Goal: Task Accomplishment & Management: Complete application form

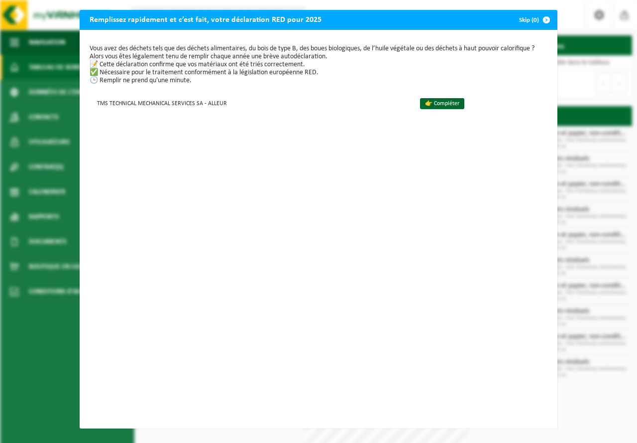
scroll to position [3, 0]
click at [433, 105] on link "👉 Compléter" at bounding box center [442, 103] width 44 height 11
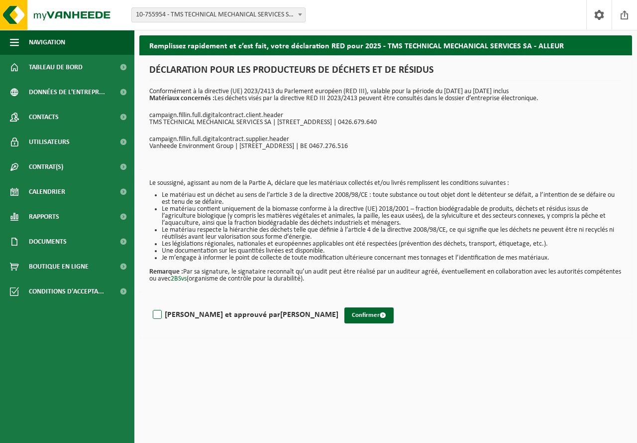
click at [155, 312] on label "Lu et approuvé par BERNARD BADENBERG" at bounding box center [245, 314] width 188 height 15
click at [339, 302] on input "Lu et approuvé par BERNARD BADENBERG" at bounding box center [339, 302] width 0 height 0
checkbox input "true"
click at [345, 316] on button "Confirmer" at bounding box center [369, 315] width 49 height 16
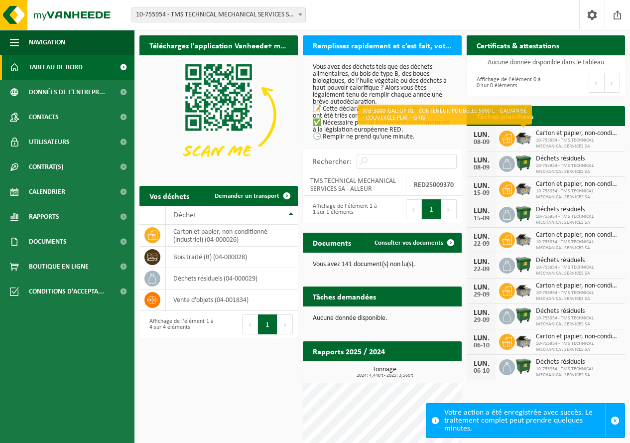
click at [523, 142] on img at bounding box center [523, 137] width 17 height 17
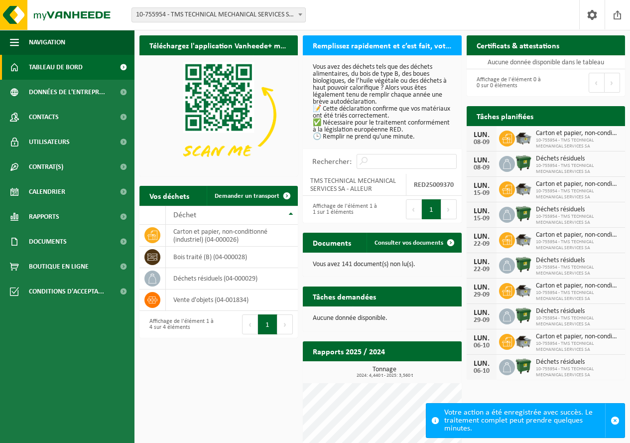
click at [529, 140] on img at bounding box center [523, 137] width 17 height 17
click at [436, 421] on span at bounding box center [435, 420] width 8 height 8
click at [441, 242] on span at bounding box center [451, 243] width 20 height 20
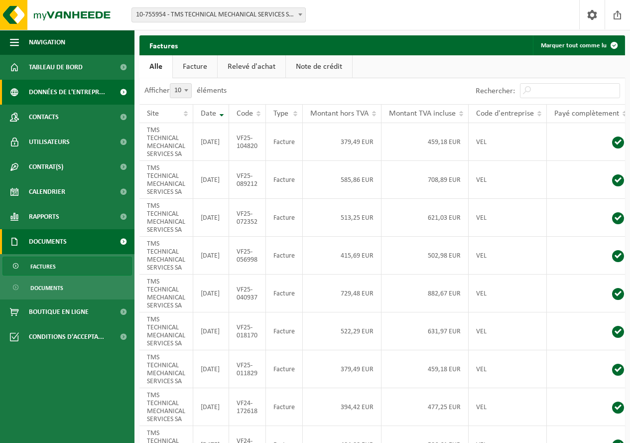
click at [51, 88] on span "Données de l'entrepr..." at bounding box center [67, 92] width 76 height 25
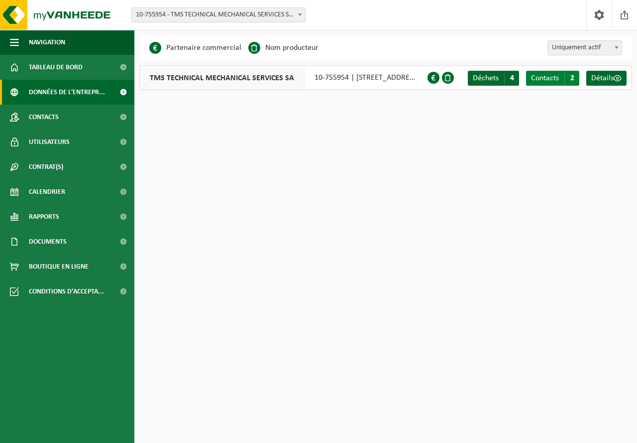
click at [549, 77] on span "Contacts" at bounding box center [545, 78] width 28 height 8
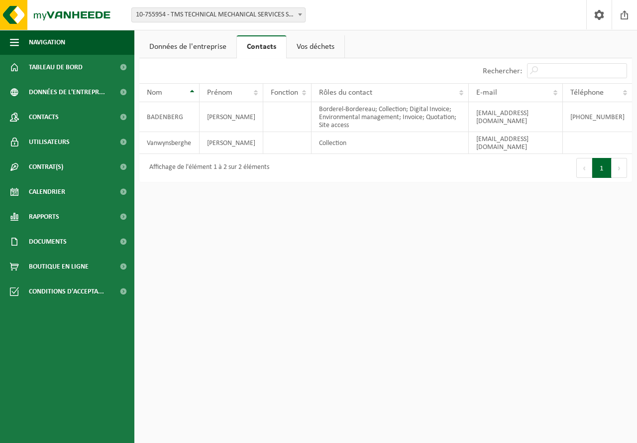
click at [306, 43] on link "Vos déchets" at bounding box center [316, 46] width 58 height 23
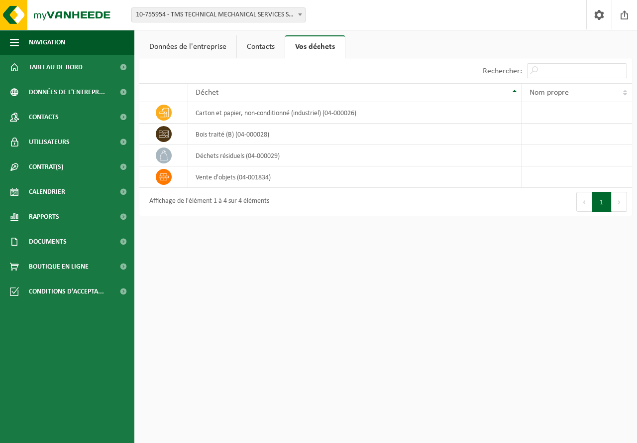
click at [205, 45] on link "Données de l'entreprise" at bounding box center [187, 46] width 97 height 23
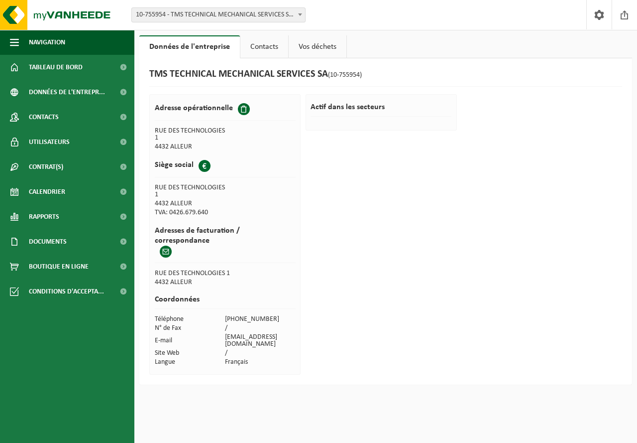
click at [167, 245] on span at bounding box center [166, 251] width 12 height 12
click at [46, 117] on span "Contacts" at bounding box center [44, 117] width 30 height 25
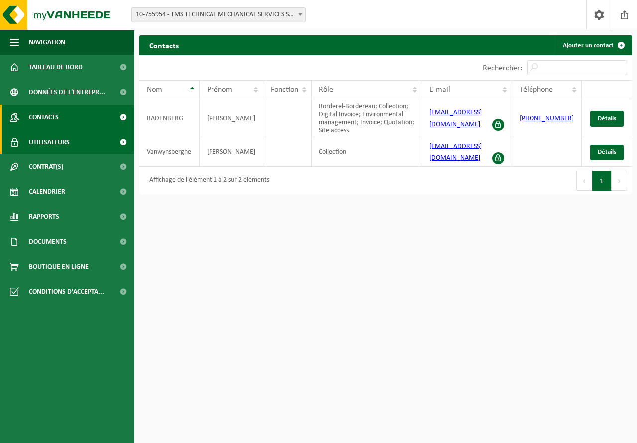
click at [48, 139] on span "Utilisateurs" at bounding box center [49, 141] width 41 height 25
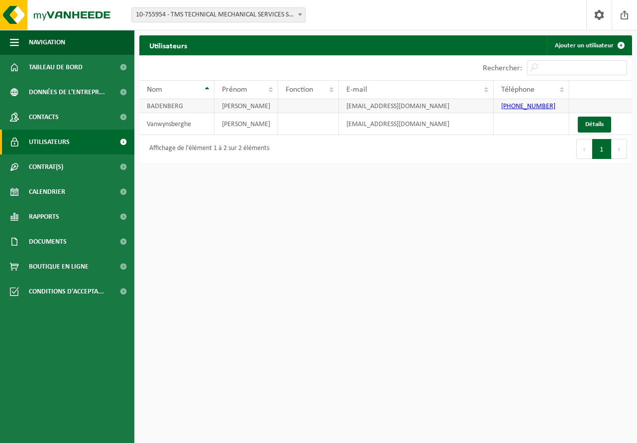
click at [519, 106] on link "[PHONE_NUMBER]" at bounding box center [528, 106] width 54 height 7
click at [530, 92] on span "Téléphone" at bounding box center [517, 90] width 33 height 8
click at [588, 125] on link "Détails" at bounding box center [594, 125] width 33 height 16
click at [619, 151] on button "Suivant" at bounding box center [619, 149] width 15 height 20
click at [527, 88] on span "Téléphone" at bounding box center [517, 90] width 33 height 8
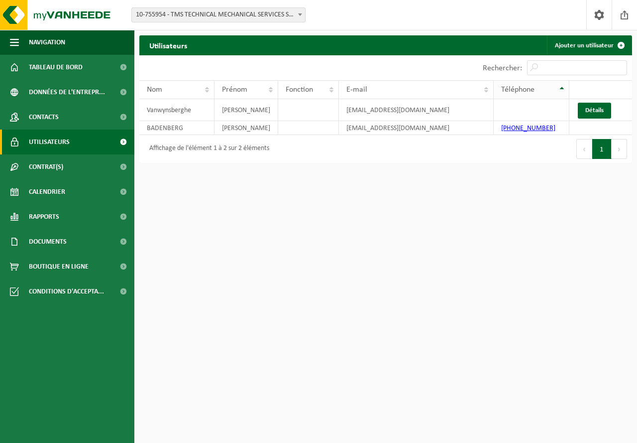
click at [527, 88] on span "Téléphone" at bounding box center [517, 90] width 33 height 8
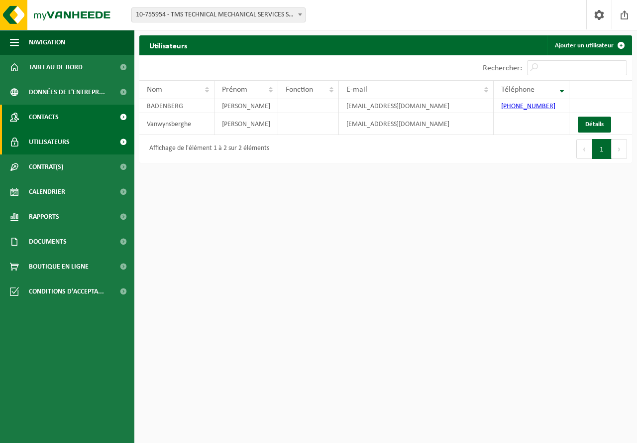
click at [58, 119] on span "Contacts" at bounding box center [44, 117] width 30 height 25
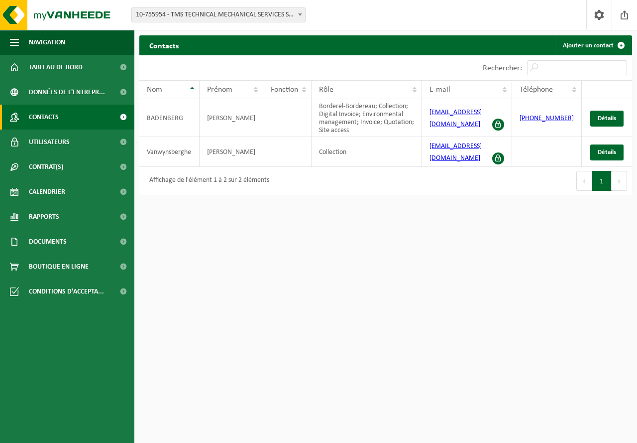
drag, startPoint x: 539, startPoint y: 116, endPoint x: 587, endPoint y: 212, distance: 108.0
click at [587, 212] on html "Site: 10-755954 - TMS TECHNICAL MECHANICAL SERVICES SA - ALLEUR 10-755954 - TMS…" at bounding box center [318, 221] width 637 height 443
click at [608, 115] on span "Détails" at bounding box center [607, 118] width 18 height 6
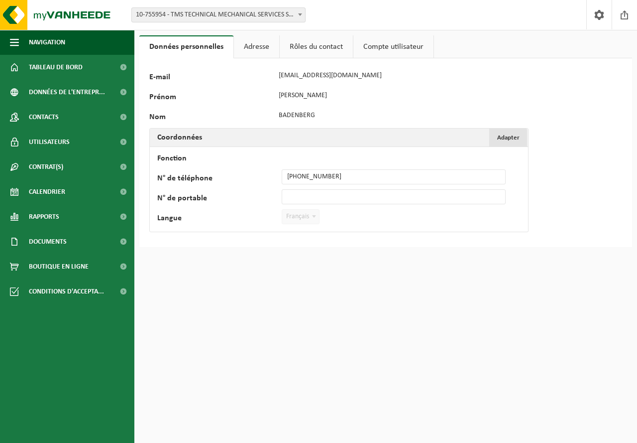
click at [502, 138] on span "Adapter" at bounding box center [508, 137] width 22 height 6
click at [340, 178] on input "+32 4 247 76 30" at bounding box center [394, 176] width 224 height 15
click at [337, 177] on input "+32 496 81 74 91" at bounding box center [394, 176] width 224 height 15
drag, startPoint x: 287, startPoint y: 178, endPoint x: 333, endPoint y: 178, distance: 46.3
click at [333, 178] on input "+32 496 81 74 91" at bounding box center [394, 176] width 224 height 15
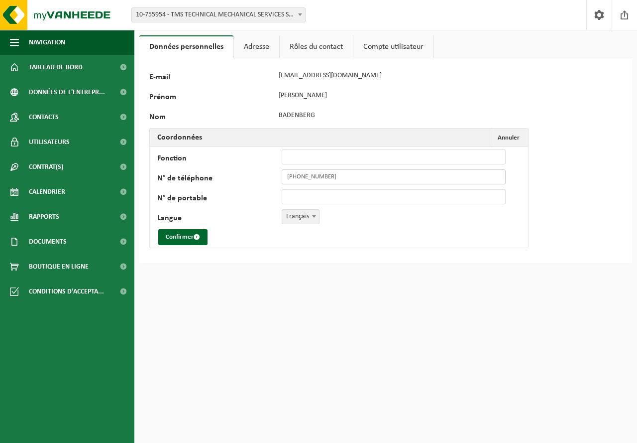
type input "+32 496 81 74 91"
click at [297, 195] on input "N° de portable" at bounding box center [394, 196] width 224 height 15
paste input "+32 496 81 74 91"
type input "+32 496 81 74 91"
drag, startPoint x: 287, startPoint y: 176, endPoint x: 333, endPoint y: 176, distance: 46.3
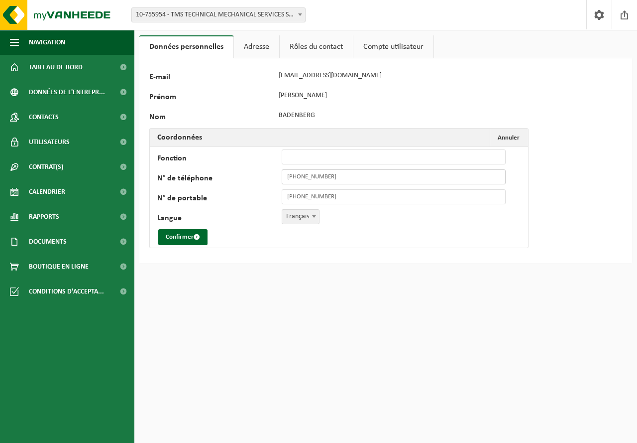
click at [333, 176] on input "+32 496 81 74 91" at bounding box center [394, 176] width 224 height 15
click at [175, 237] on button "Confirmer" at bounding box center [182, 237] width 49 height 16
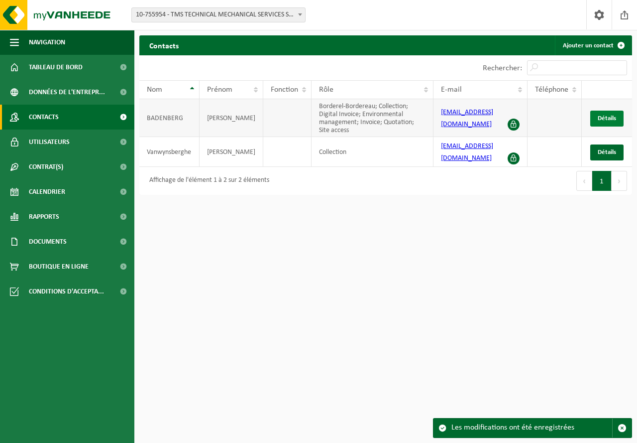
click at [601, 116] on span "Détails" at bounding box center [607, 118] width 18 height 6
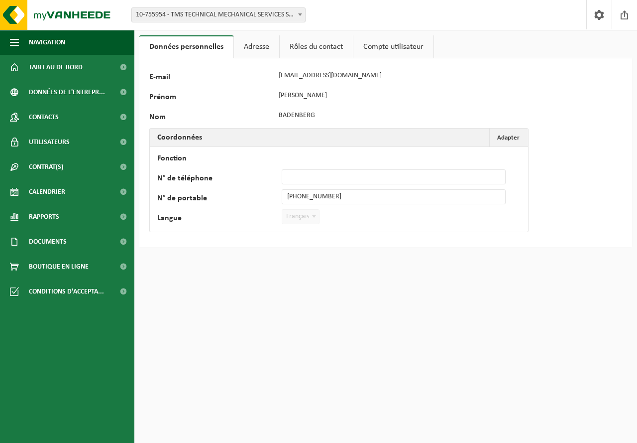
click at [262, 45] on link "Adresse" at bounding box center [256, 46] width 45 height 23
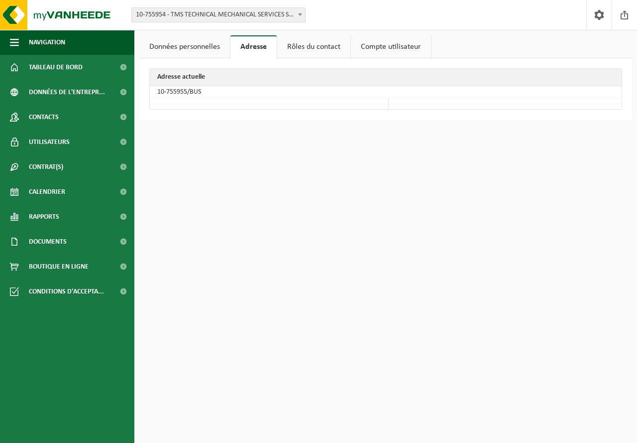
click at [316, 45] on link "Rôles du contact" at bounding box center [313, 46] width 73 height 23
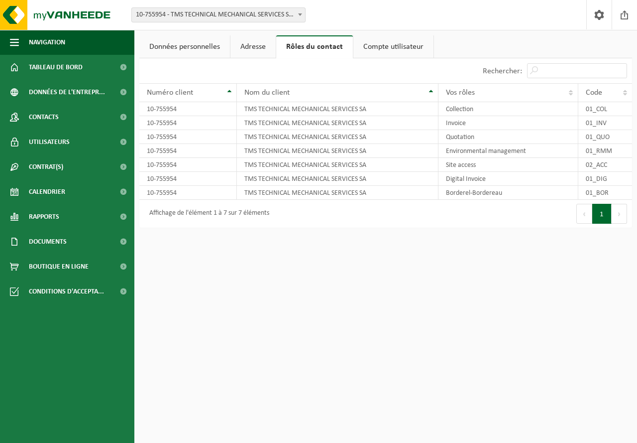
click at [386, 47] on link "Compte utilisateur" at bounding box center [393, 46] width 80 height 23
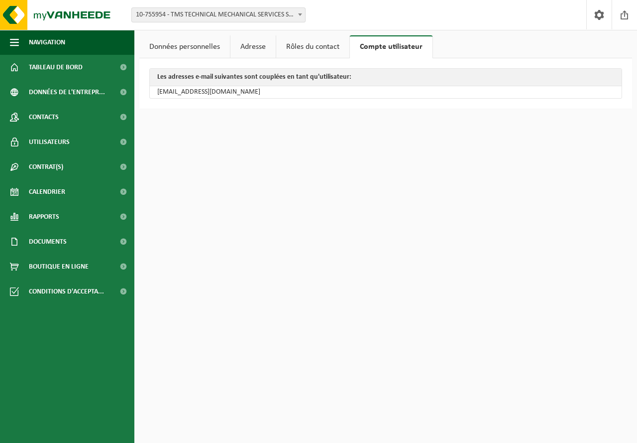
click at [174, 46] on link "Données personnelles" at bounding box center [184, 46] width 91 height 23
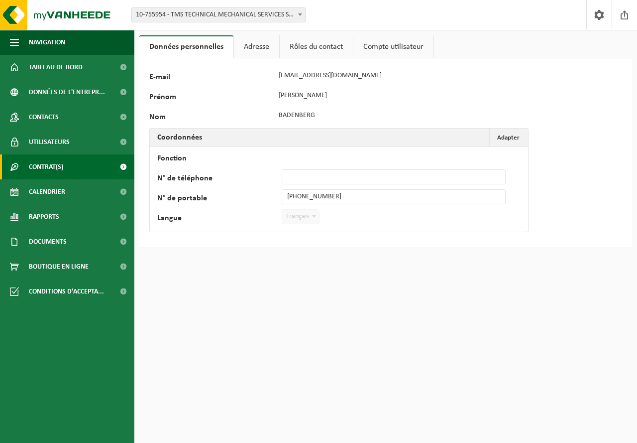
click at [52, 168] on span "Contrat(s)" at bounding box center [46, 166] width 34 height 25
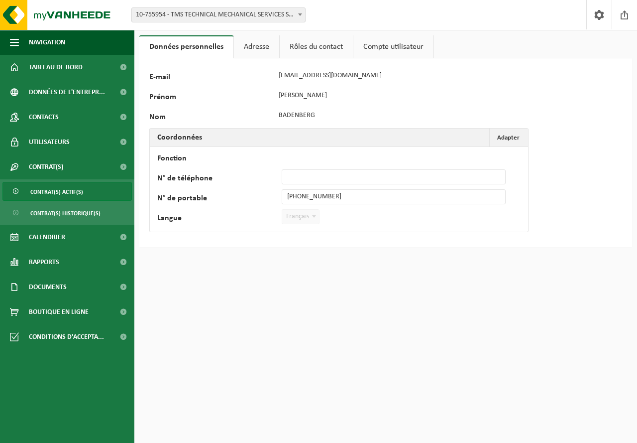
click at [45, 192] on span "Contrat(s) actif(s)" at bounding box center [56, 191] width 53 height 19
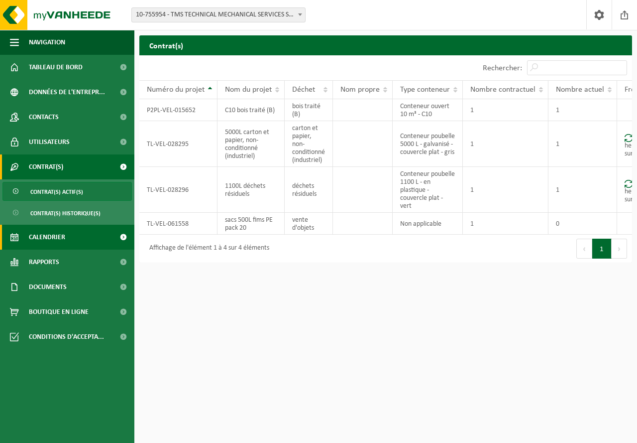
click at [52, 233] on span "Calendrier" at bounding box center [47, 237] width 36 height 25
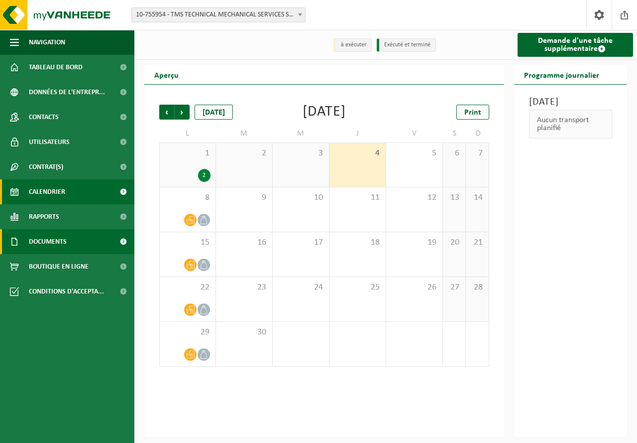
click at [56, 243] on span "Documents" at bounding box center [48, 241] width 38 height 25
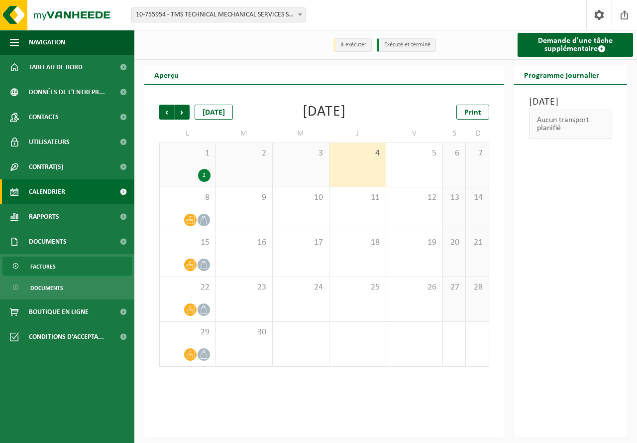
click at [49, 265] on span "Factures" at bounding box center [42, 266] width 25 height 19
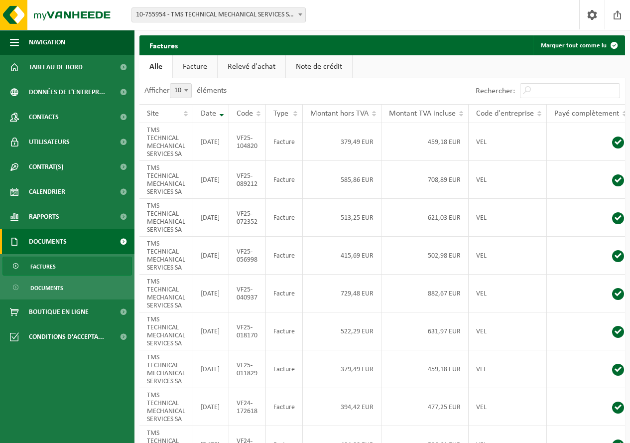
click at [50, 267] on span "Factures" at bounding box center [42, 266] width 25 height 19
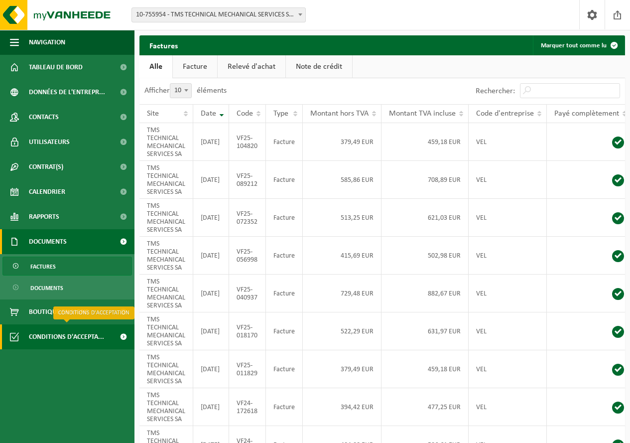
click at [62, 337] on span "Conditions d'accepta..." at bounding box center [66, 336] width 75 height 25
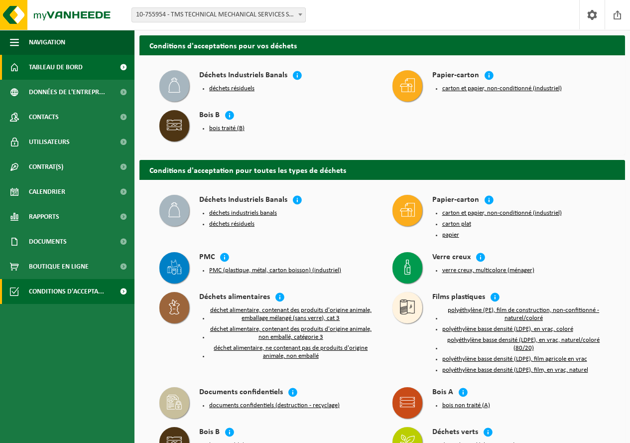
click at [48, 68] on span "Tableau de bord" at bounding box center [56, 67] width 54 height 25
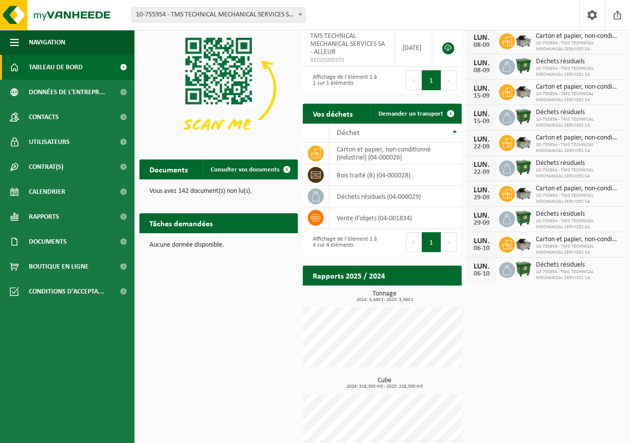
scroll to position [47, 0]
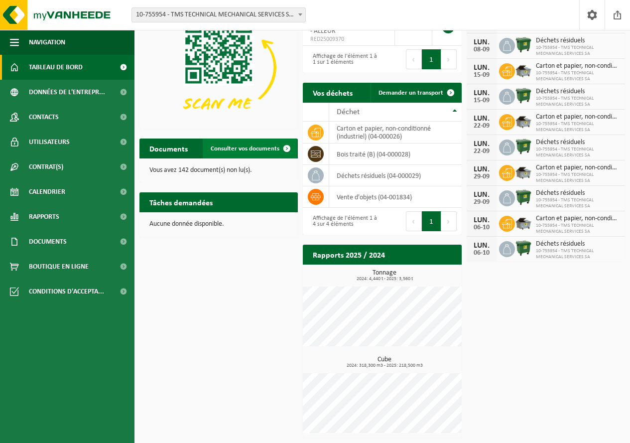
click at [255, 150] on span "Consulter vos documents" at bounding box center [245, 148] width 69 height 6
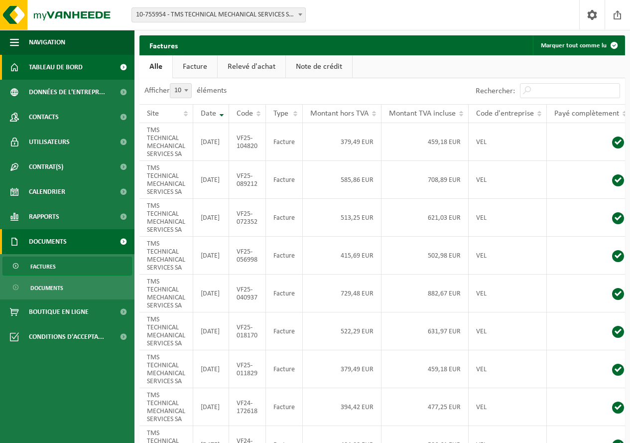
click at [59, 70] on span "Tableau de bord" at bounding box center [56, 67] width 54 height 25
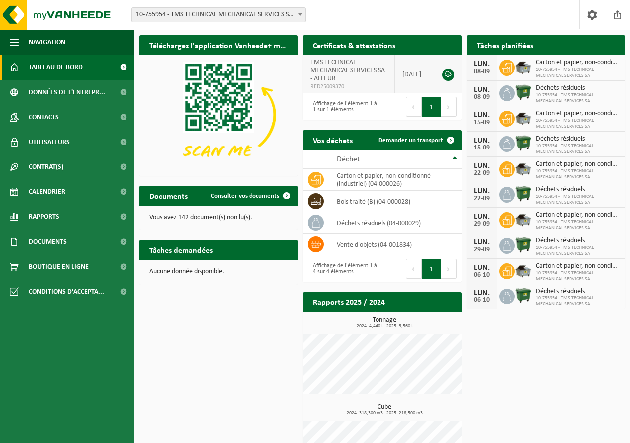
click at [447, 72] on link at bounding box center [448, 75] width 12 height 12
click at [618, 13] on span at bounding box center [617, 14] width 15 height 29
